Goal: Check status

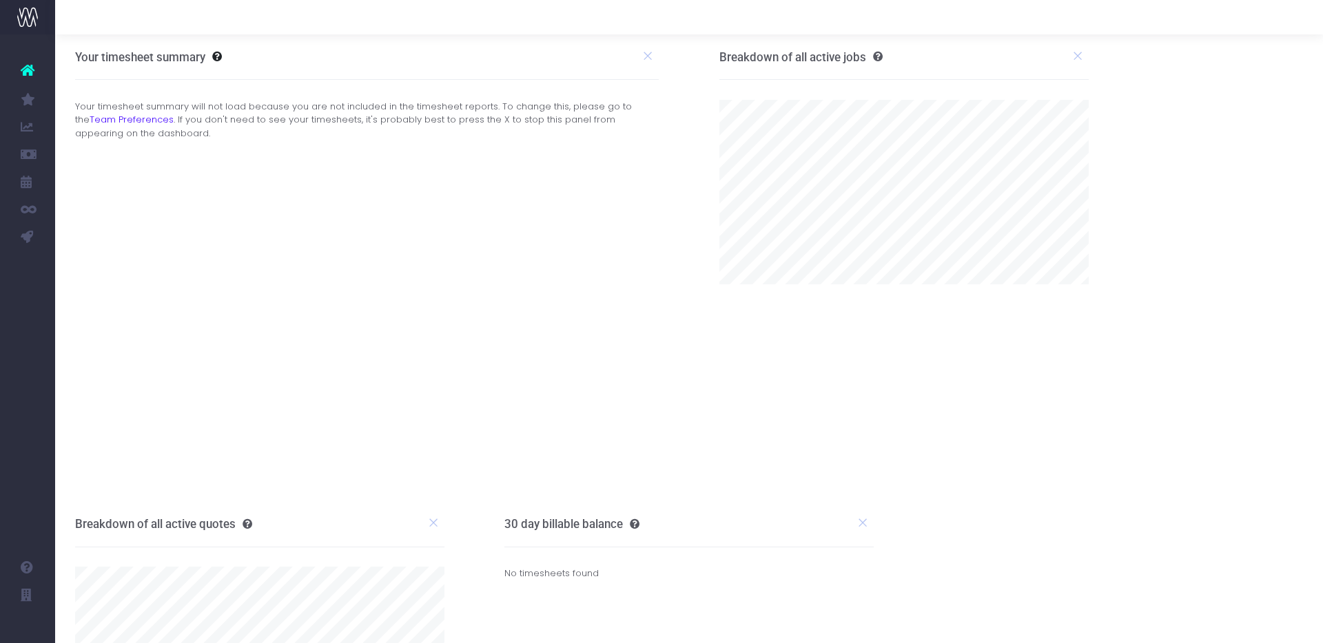
click at [76, 284] on link "Koto Revenue Recognition" at bounding box center [65, 292] width 21 height 28
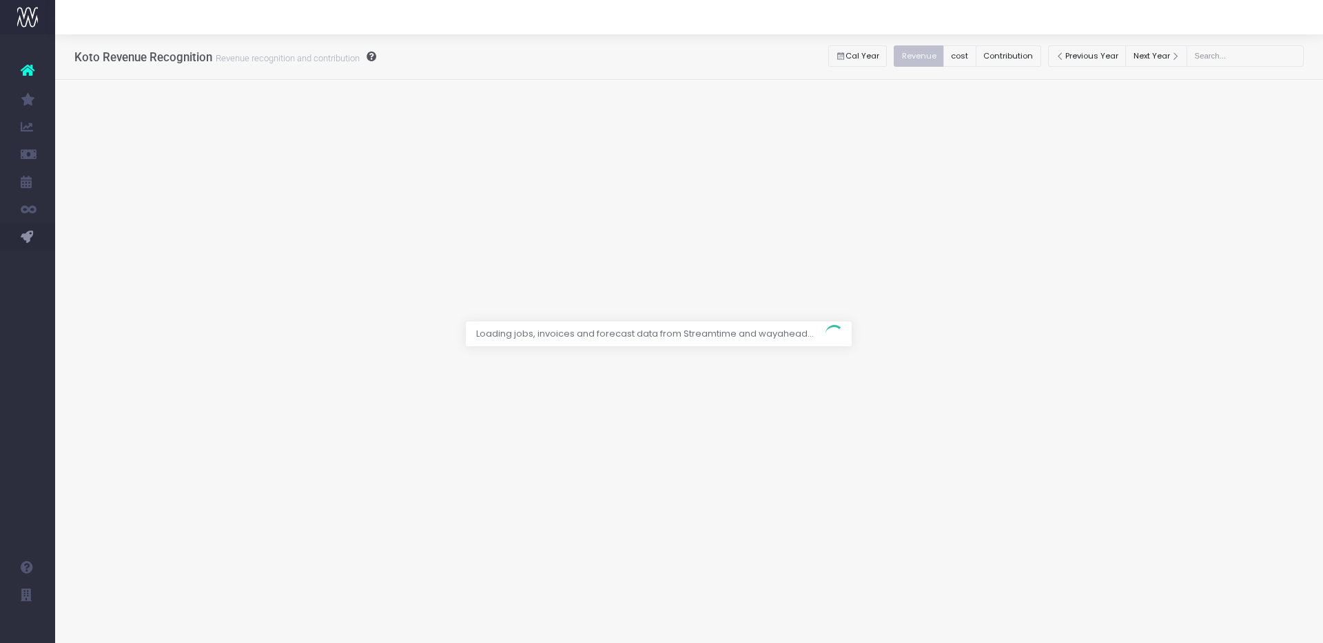
click at [975, 57] on div at bounding box center [661, 321] width 1323 height 643
click at [974, 52] on div at bounding box center [661, 321] width 1323 height 643
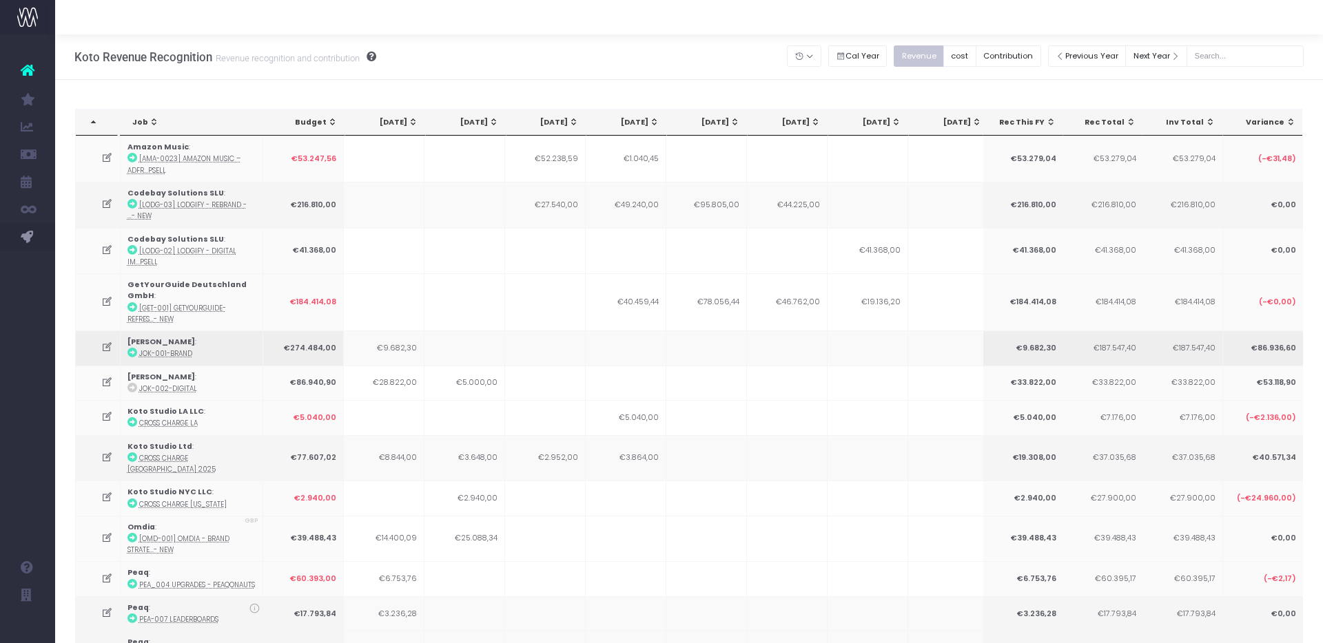
click at [562, 344] on td at bounding box center [545, 348] width 81 height 34
click at [976, 51] on button "cost" at bounding box center [959, 55] width 33 height 21
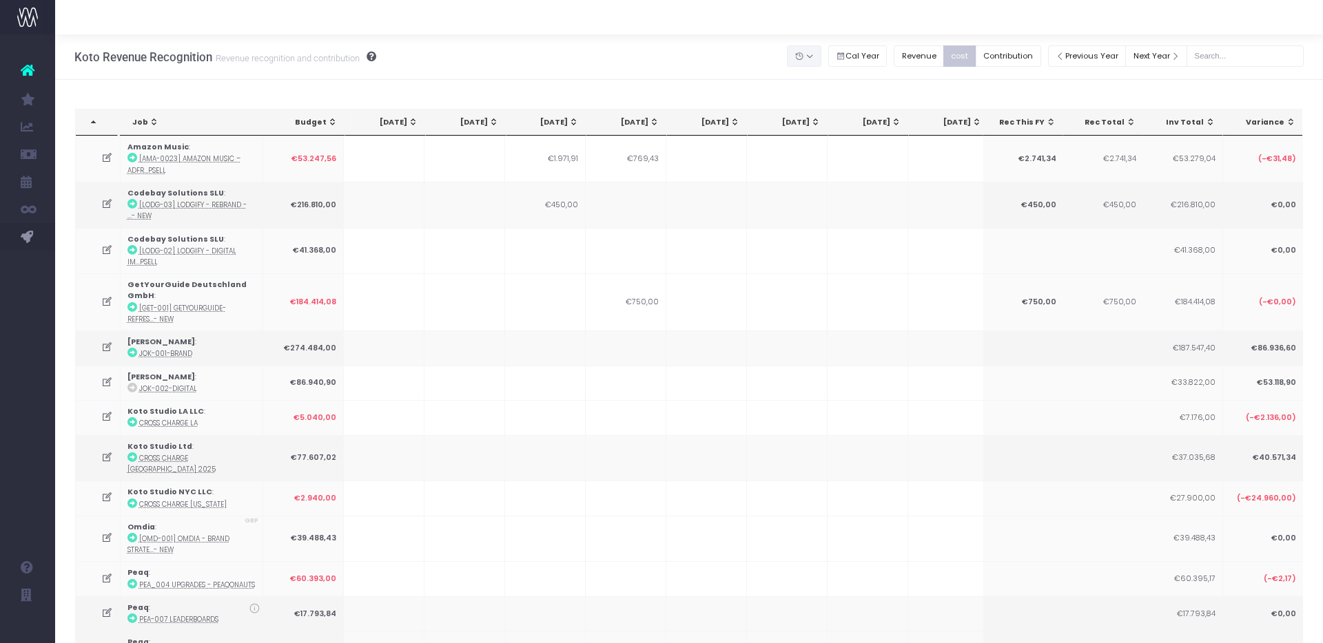
click at [821, 56] on button "button" at bounding box center [804, 55] width 34 height 21
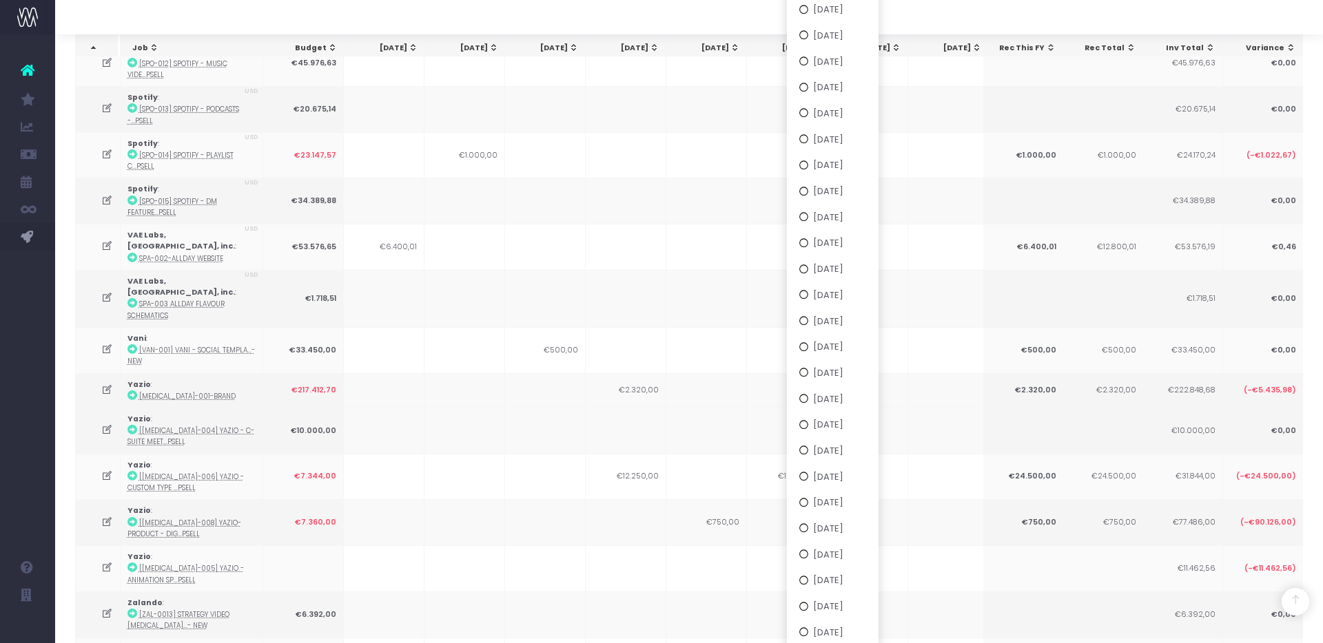
scroll to position [1066, 0]
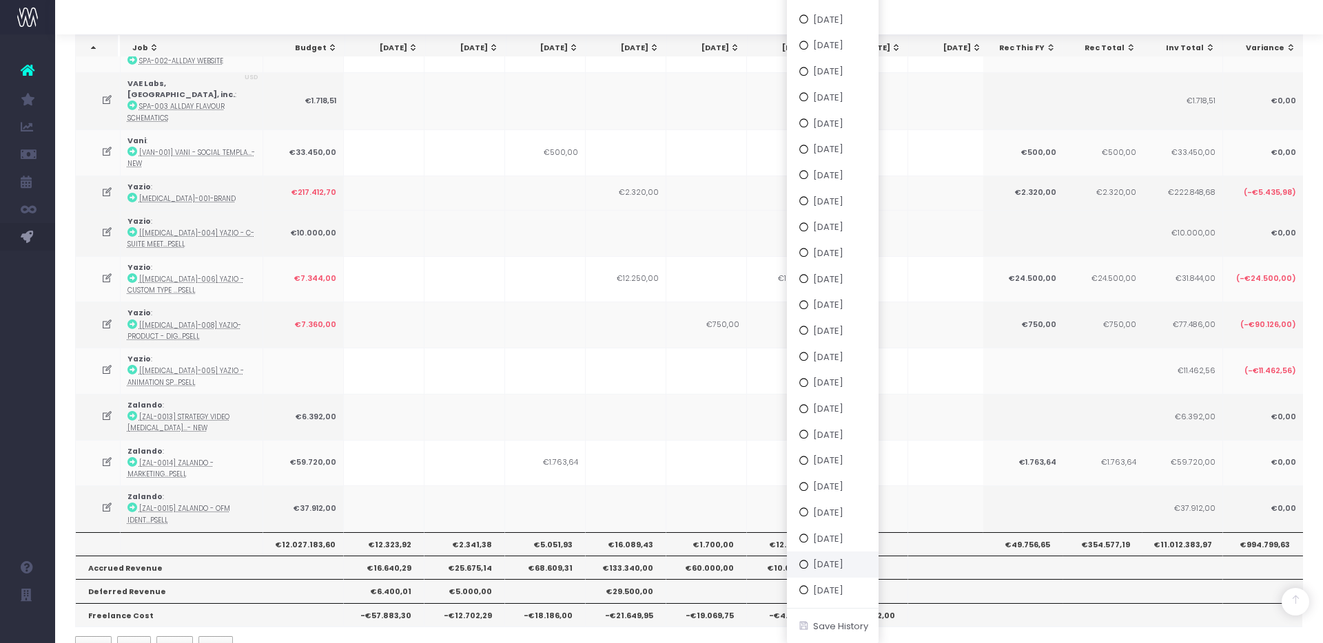
click at [845, 566] on button "[DATE]" at bounding box center [833, 565] width 92 height 26
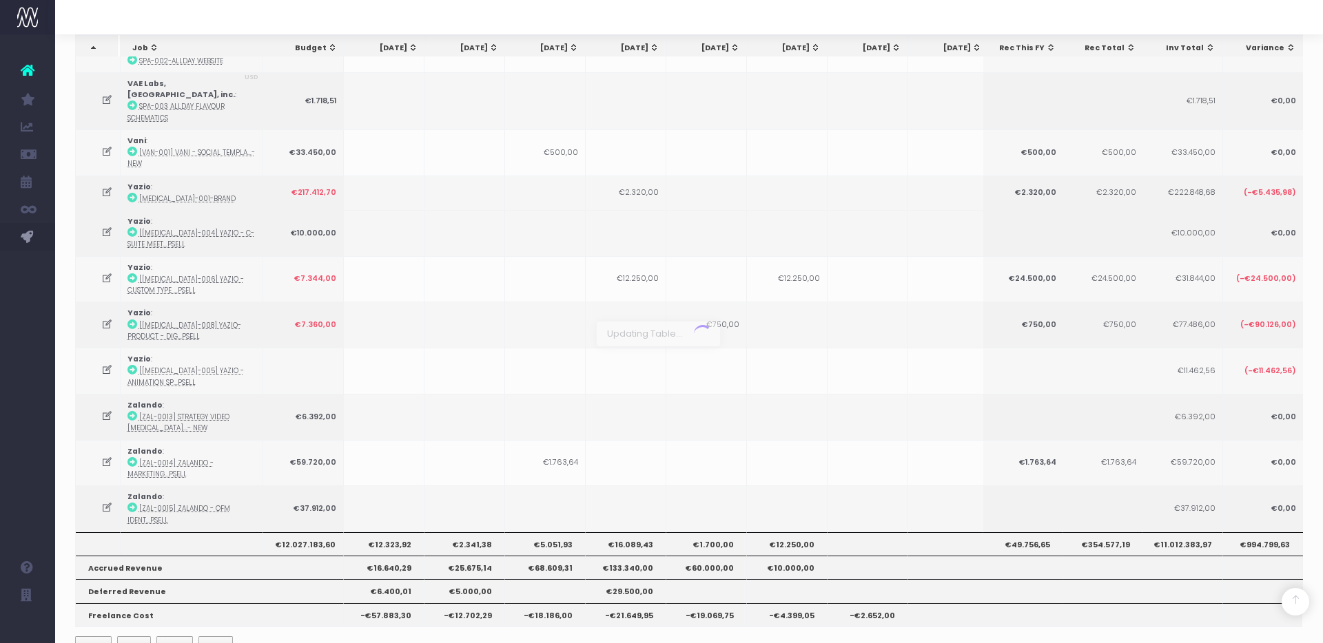
scroll to position [1059, 0]
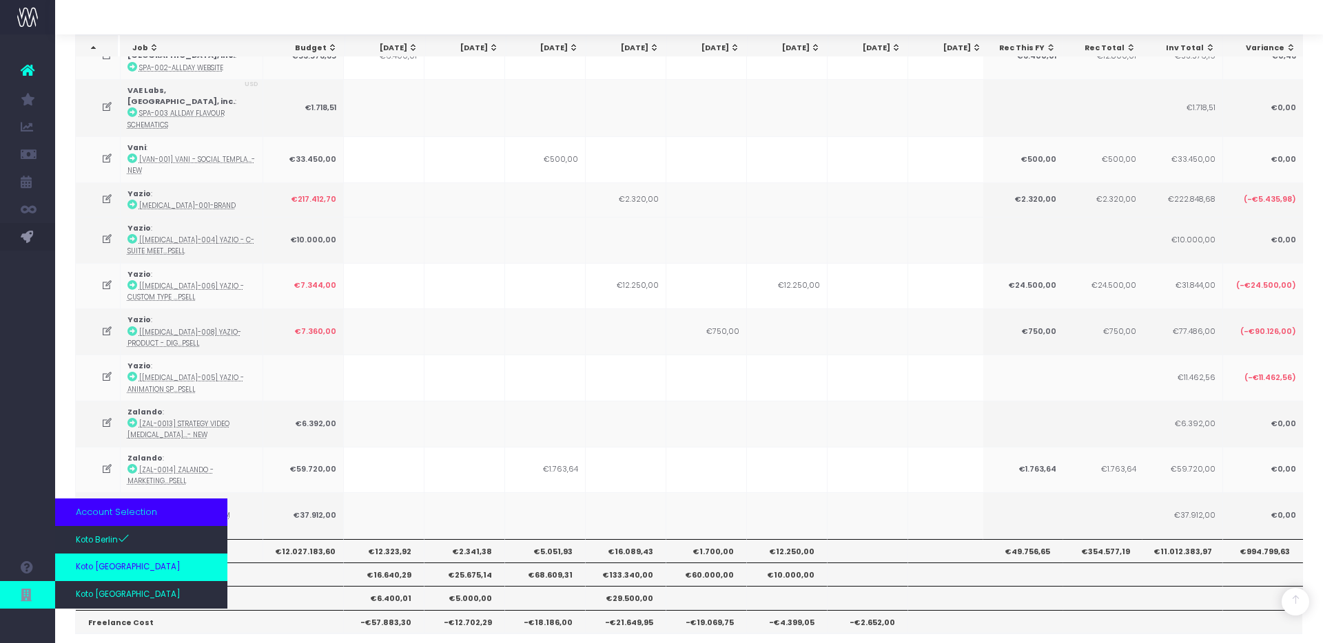
click at [142, 572] on link "Koto [GEOGRAPHIC_DATA]" at bounding box center [141, 568] width 172 height 28
